Goal: Navigation & Orientation: Find specific page/section

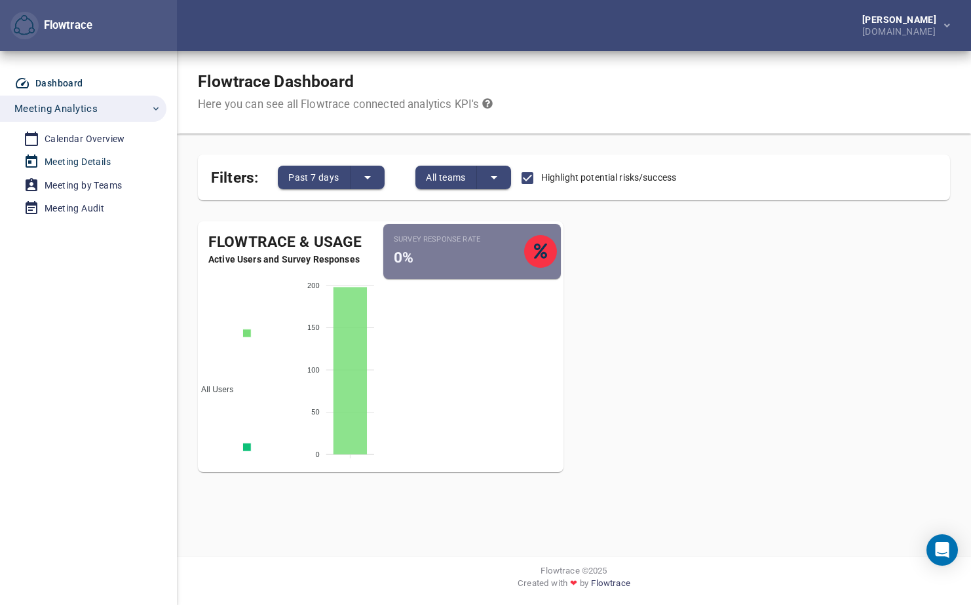
click at [100, 159] on div "Meeting Details" at bounding box center [78, 162] width 66 height 16
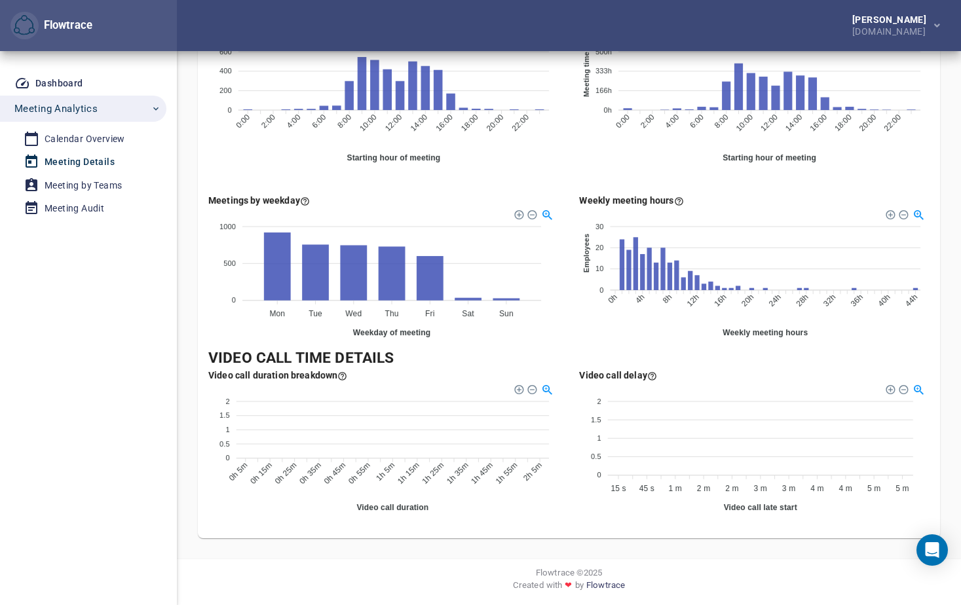
scroll to position [756, 0]
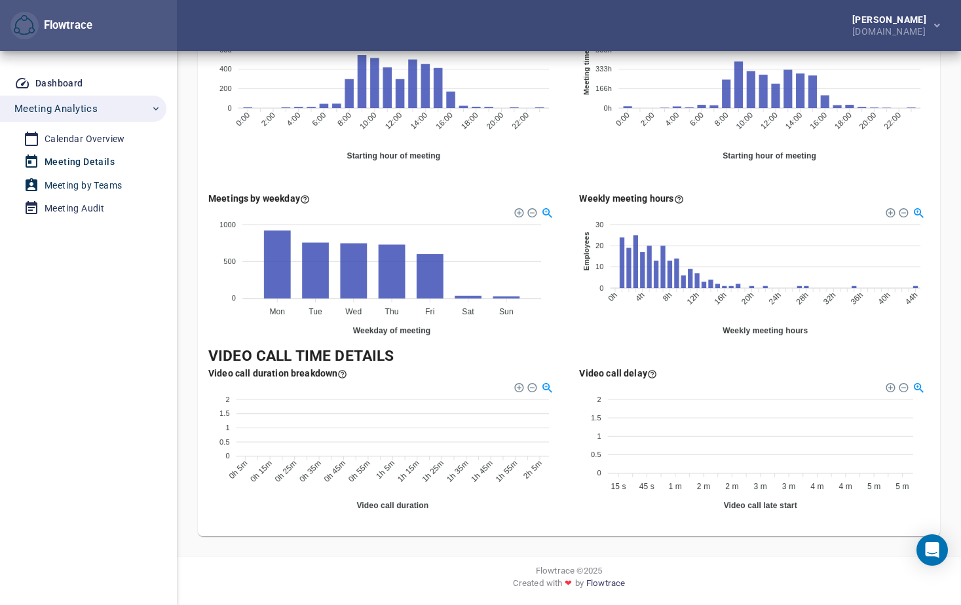
click at [93, 182] on div "Meeting by Teams" at bounding box center [83, 186] width 77 height 16
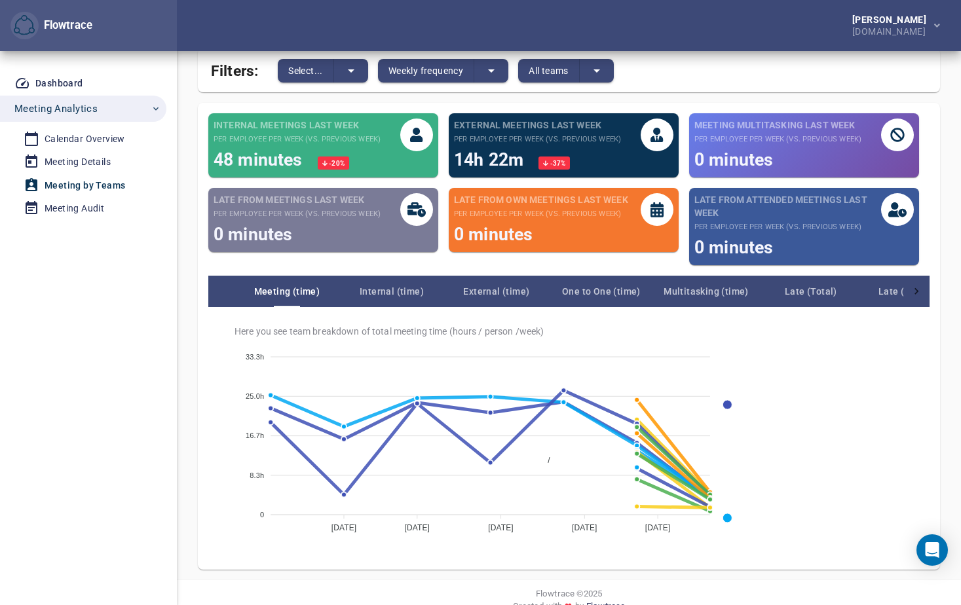
scroll to position [130, 0]
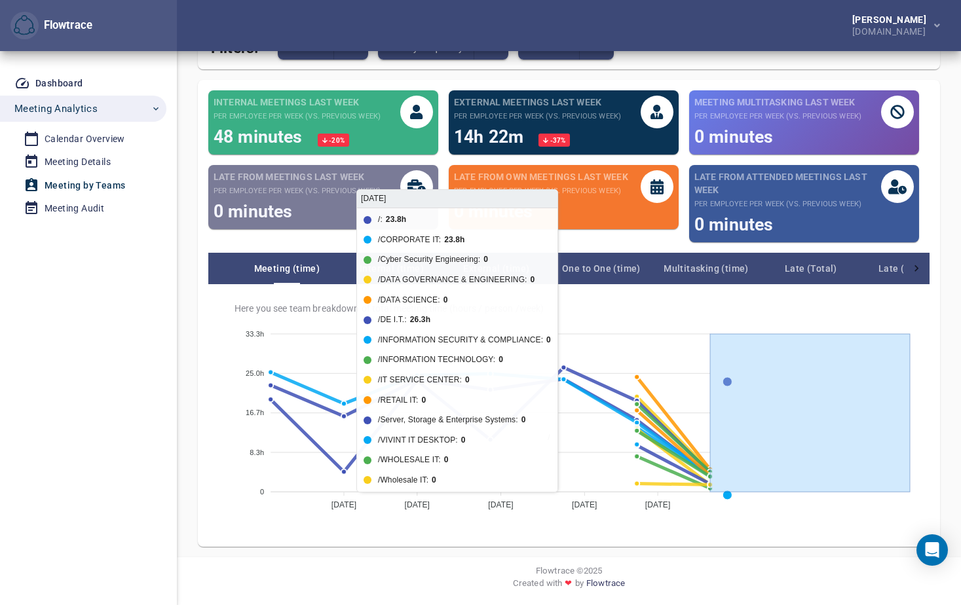
drag, startPoint x: 911, startPoint y: 385, endPoint x: 901, endPoint y: 456, distance: 72.1
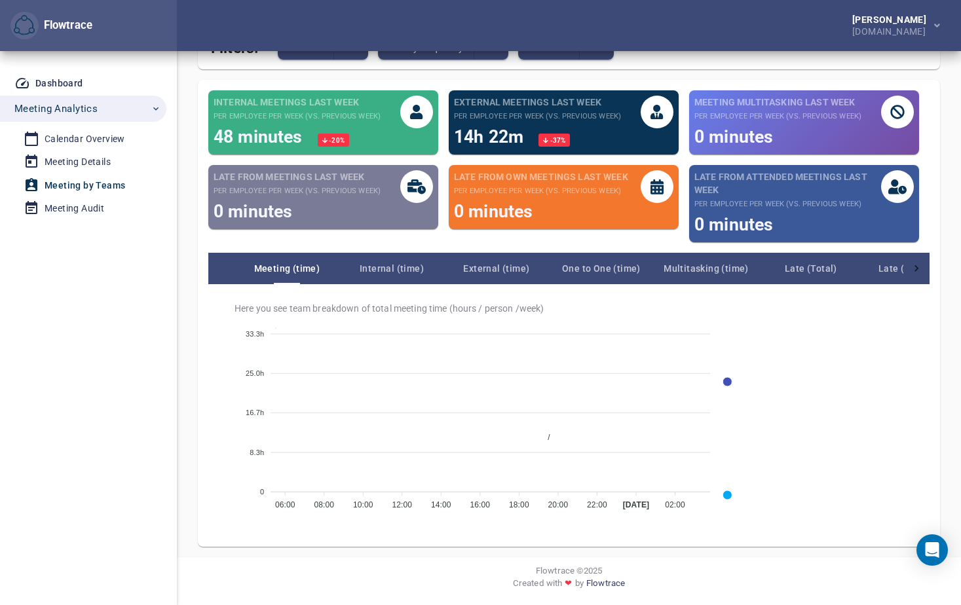
scroll to position [0, 0]
click at [78, 207] on div "Meeting Audit" at bounding box center [75, 208] width 60 height 16
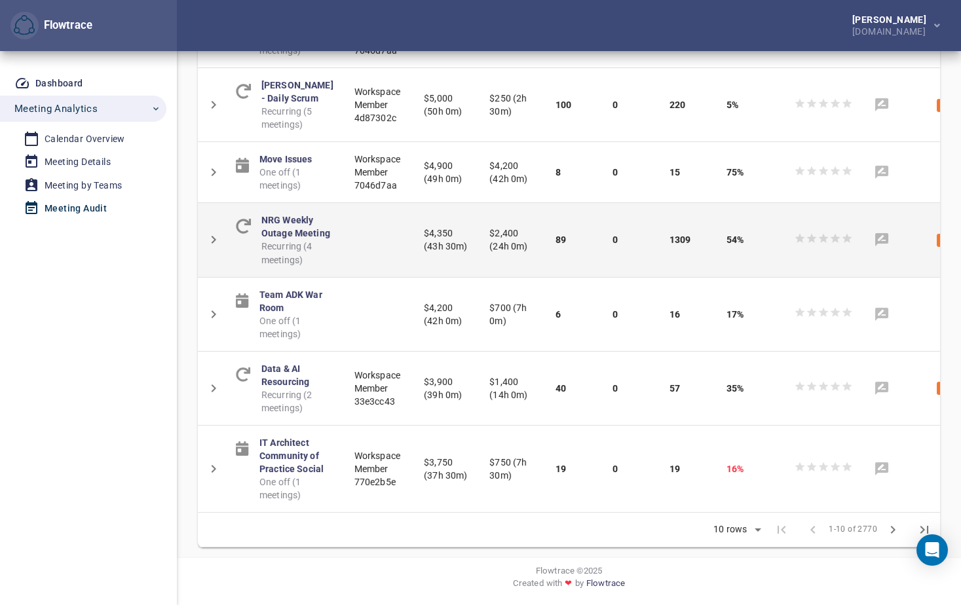
scroll to position [757, 0]
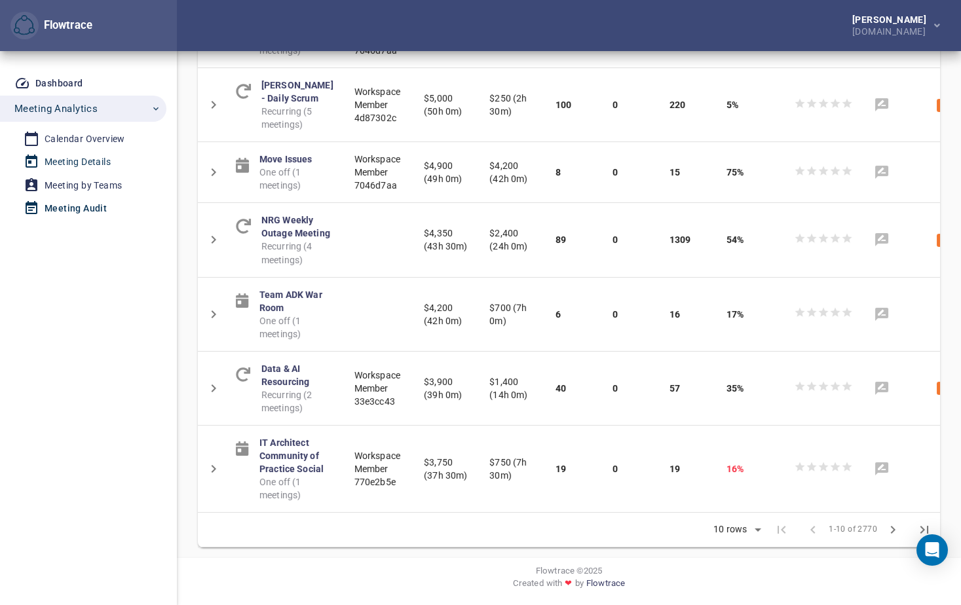
click at [97, 163] on div "Meeting Details" at bounding box center [78, 162] width 66 height 16
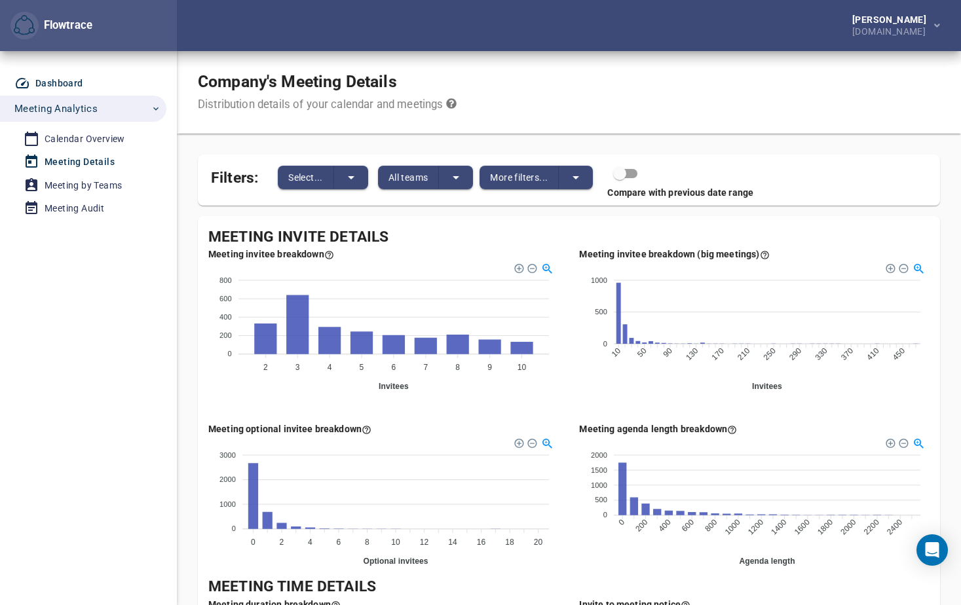
click at [55, 82] on div "Dashboard" at bounding box center [59, 83] width 48 height 16
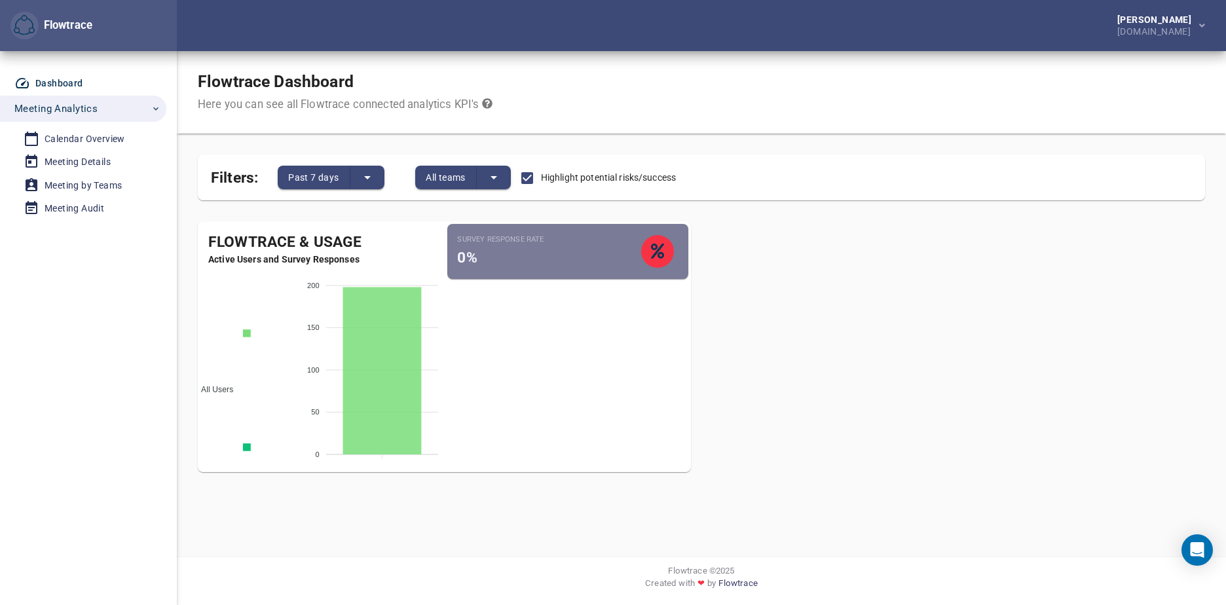
click at [157, 109] on icon "button" at bounding box center [156, 109] width 10 height 10
click at [105, 133] on div "Calendar Overview" at bounding box center [85, 139] width 81 height 16
